Goal: Task Accomplishment & Management: Manage account settings

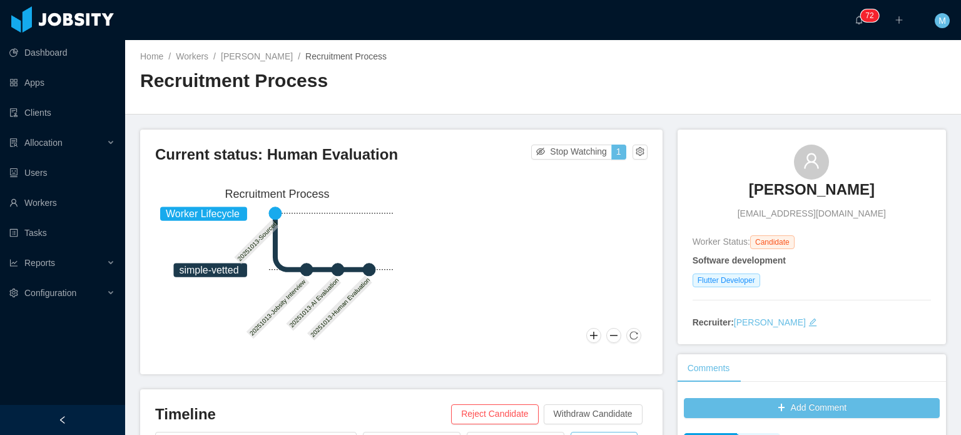
scroll to position [113, 0]
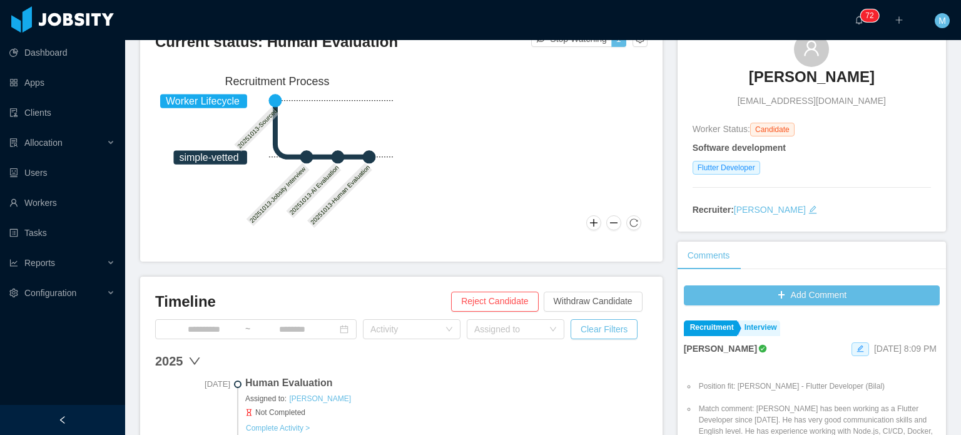
click at [654, 176] on div "Current status: Human Evaluation Stop Watching 1 Worker Lifecycle simple-vetted…" at bounding box center [401, 139] width 522 height 245
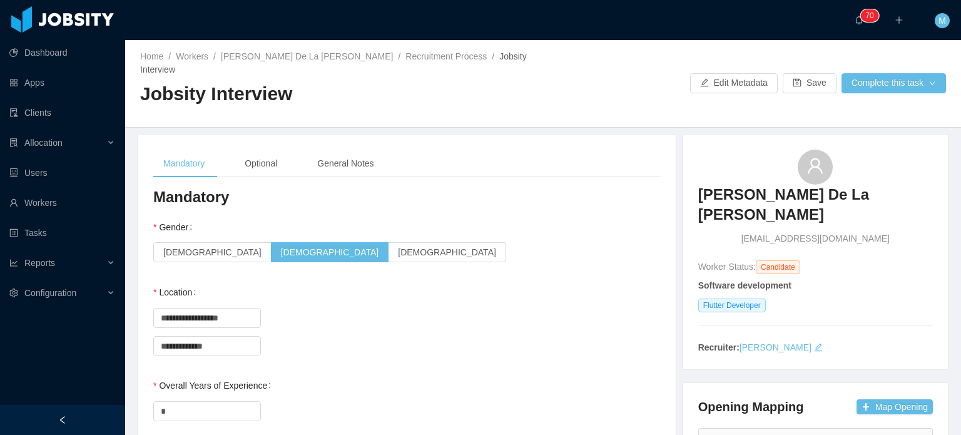
click at [646, 305] on div "**********" at bounding box center [406, 317] width 507 height 25
click at [896, 89] on div "Home / Workers / [PERSON_NAME] De La [PERSON_NAME] / Recruitment Process / Jobs…" at bounding box center [543, 84] width 836 height 88
click at [881, 75] on button "Complete this task" at bounding box center [894, 83] width 104 height 20
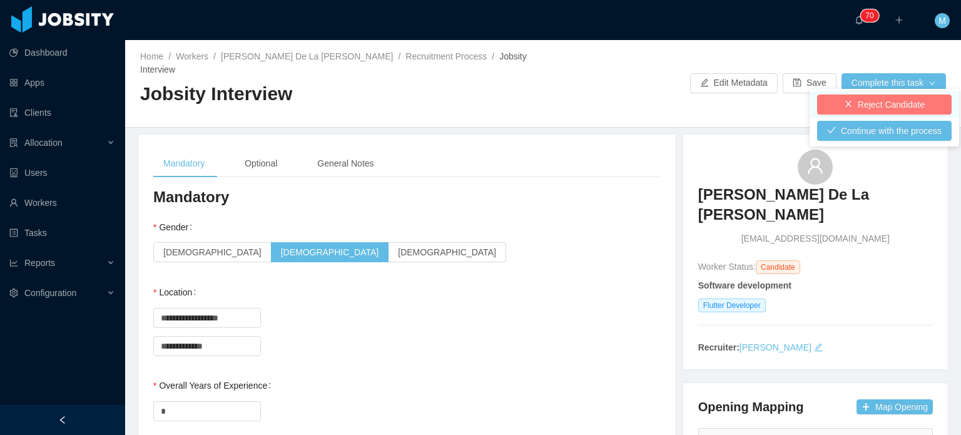
click at [875, 97] on button "Reject Candidate" at bounding box center [884, 104] width 135 height 20
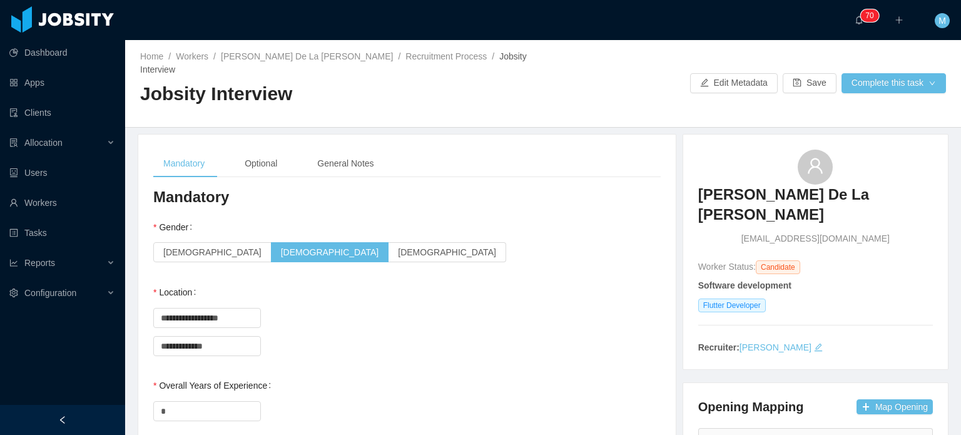
click at [855, 87] on div "Home / Workers / [PERSON_NAME] De La [PERSON_NAME] / Recruitment Process / Jobs…" at bounding box center [543, 84] width 836 height 88
click at [373, 157] on div "General Notes" at bounding box center [345, 164] width 76 height 28
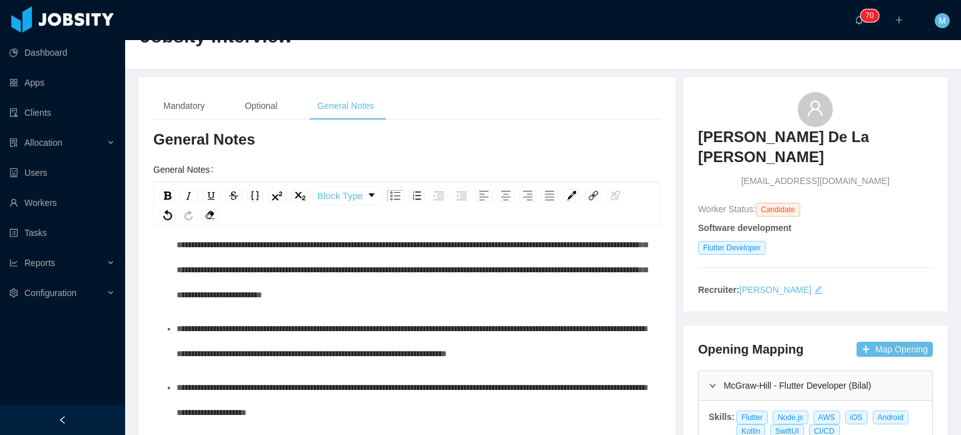
scroll to position [310, 0]
click at [457, 307] on div "**********" at bounding box center [413, 257] width 475 height 100
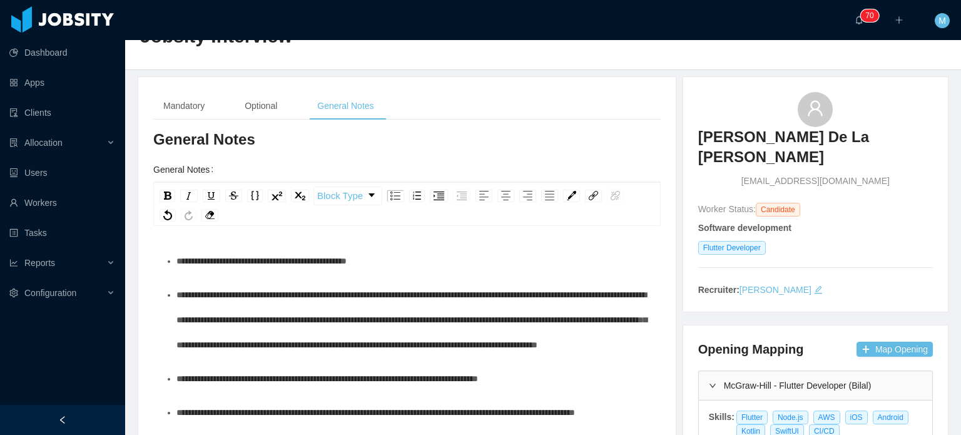
scroll to position [0, 0]
